Goal: Information Seeking & Learning: Learn about a topic

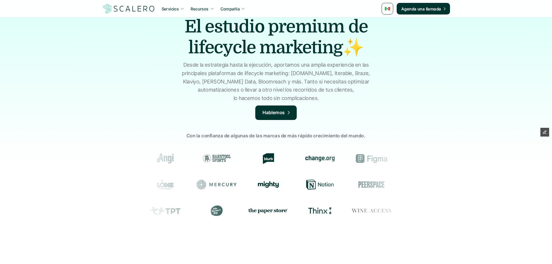
scroll to position [29, 0]
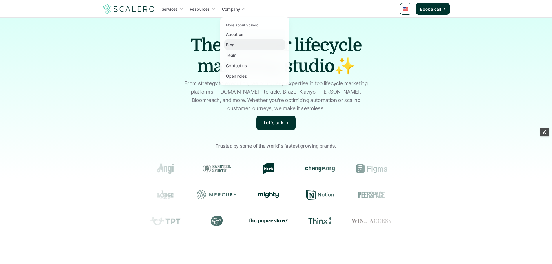
click at [241, 41] on link "Blog" at bounding box center [254, 44] width 61 height 10
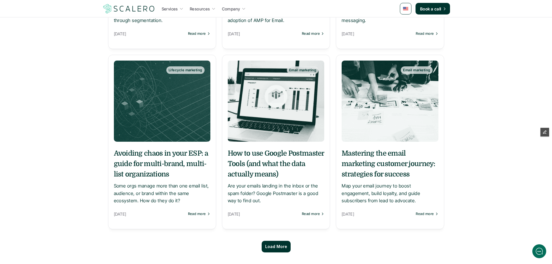
scroll to position [434, 0]
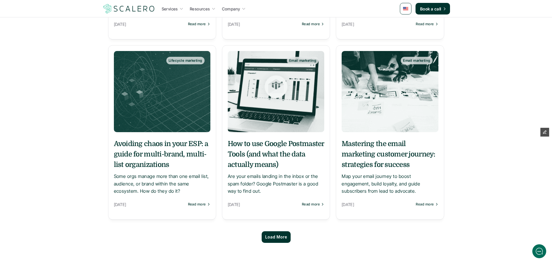
click at [277, 233] on div "Load More" at bounding box center [276, 237] width 29 height 12
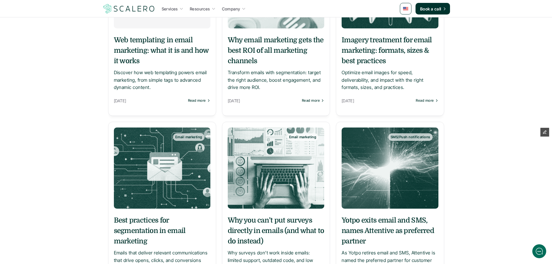
scroll to position [87, 0]
